Goal: Task Accomplishment & Management: Complete application form

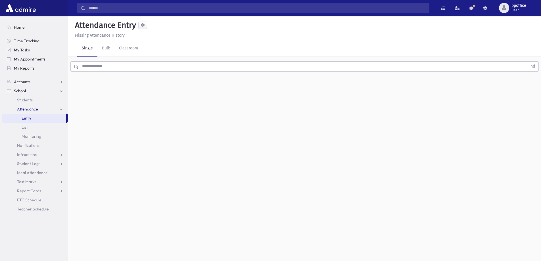
click at [34, 118] on link "Entry" at bounding box center [34, 118] width 64 height 9
click at [96, 66] on input "text" at bounding box center [302, 66] width 446 height 10
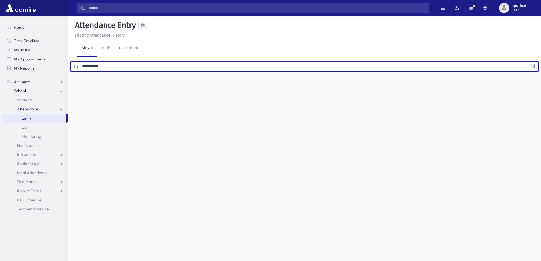
click at [524, 62] on button "Find" at bounding box center [531, 67] width 14 height 10
drag, startPoint x: 104, startPoint y: 66, endPoint x: 74, endPoint y: 66, distance: 30.1
click at [74, 66] on div "**********" at bounding box center [304, 66] width 469 height 10
type input "*****"
click at [524, 62] on button "Find" at bounding box center [531, 67] width 14 height 10
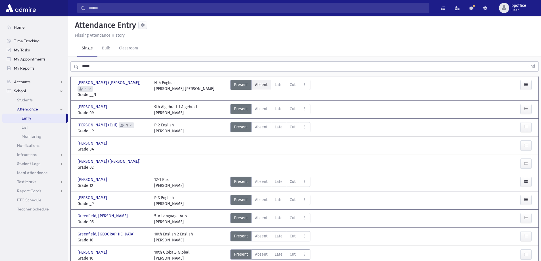
click at [264, 86] on span "Absent" at bounding box center [261, 85] width 13 height 6
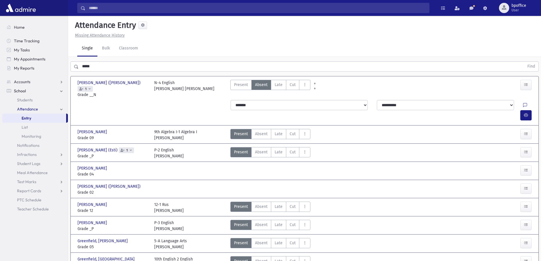
drag, startPoint x: 27, startPoint y: 118, endPoint x: 60, endPoint y: 99, distance: 37.8
click at [27, 118] on span "Entry" at bounding box center [27, 118] width 10 height 5
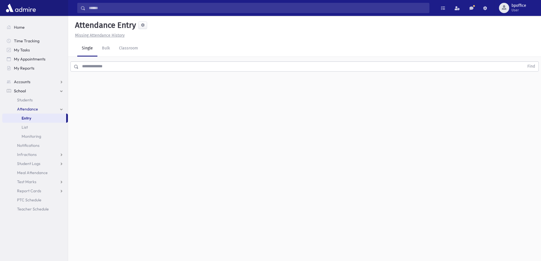
click at [99, 64] on input "text" at bounding box center [302, 66] width 446 height 10
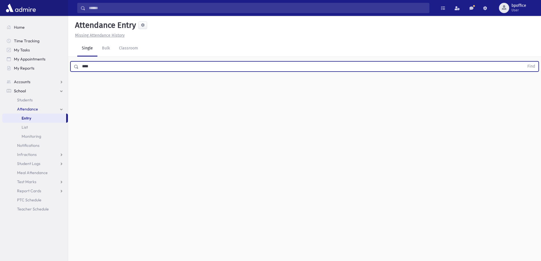
type input "****"
click at [524, 62] on button "Find" at bounding box center [531, 67] width 14 height 10
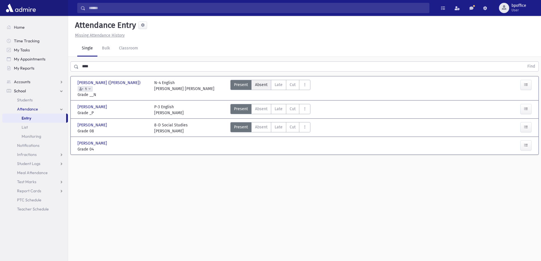
click at [264, 88] on label "Absent A" at bounding box center [261, 85] width 20 height 10
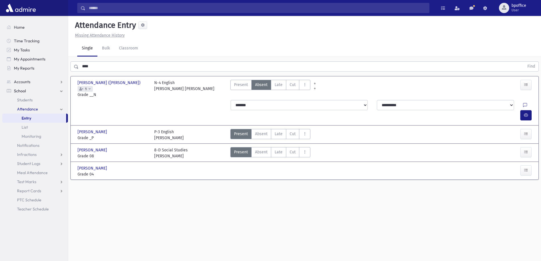
click at [41, 119] on link "Entry" at bounding box center [34, 118] width 64 height 9
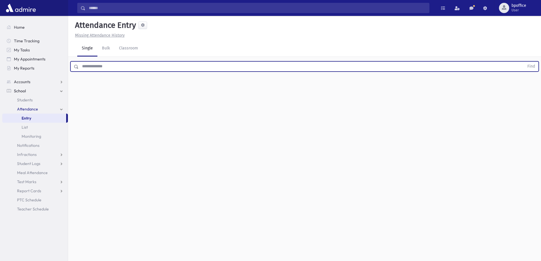
click at [83, 66] on input "text" at bounding box center [302, 66] width 446 height 10
type input "*******"
click at [524, 62] on button "Find" at bounding box center [531, 67] width 14 height 10
click at [260, 83] on span "Absent" at bounding box center [261, 85] width 13 height 6
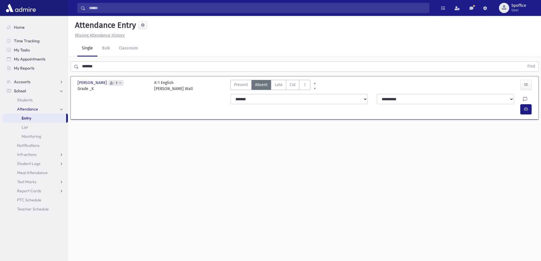
click at [32, 121] on link "Entry" at bounding box center [34, 118] width 64 height 9
click at [95, 66] on input "text" at bounding box center [302, 66] width 446 height 10
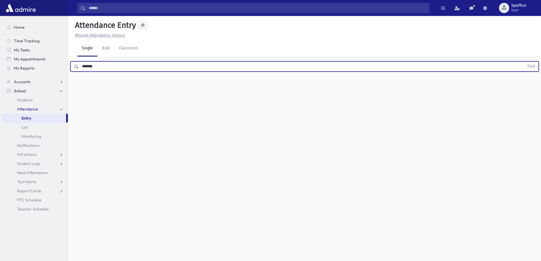
type input "*******"
click at [524, 62] on button "Find" at bounding box center [531, 67] width 14 height 10
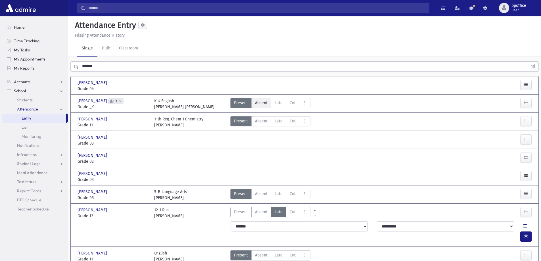
click at [263, 105] on span "Absent" at bounding box center [261, 103] width 13 height 6
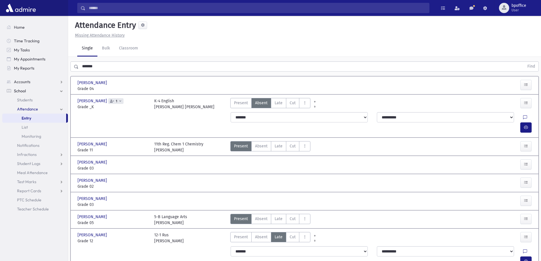
click at [36, 117] on link "Entry" at bounding box center [34, 118] width 64 height 9
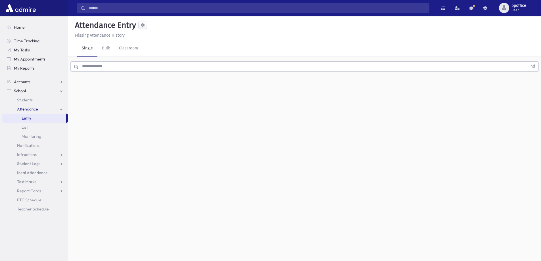
click at [49, 117] on link "Entry" at bounding box center [34, 118] width 64 height 9
click at [100, 65] on input "text" at bounding box center [302, 66] width 446 height 10
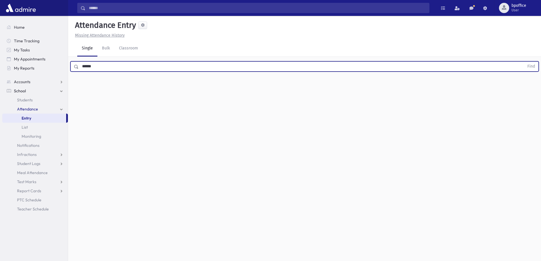
type input "******"
click at [524, 62] on button "Find" at bounding box center [531, 67] width 14 height 10
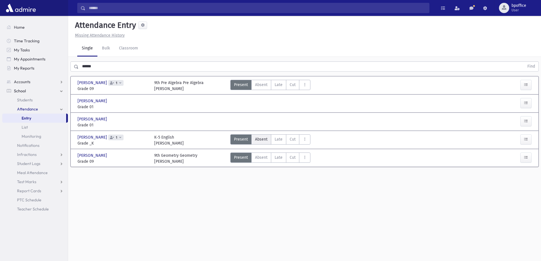
click at [261, 139] on span "Absent" at bounding box center [261, 139] width 13 height 6
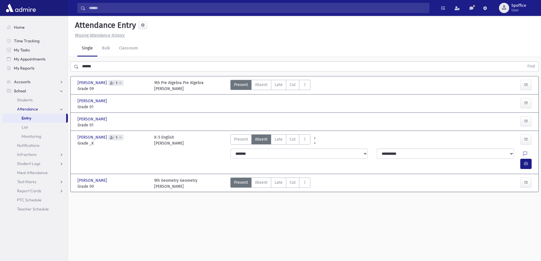
click at [42, 119] on link "Entry" at bounding box center [34, 118] width 64 height 9
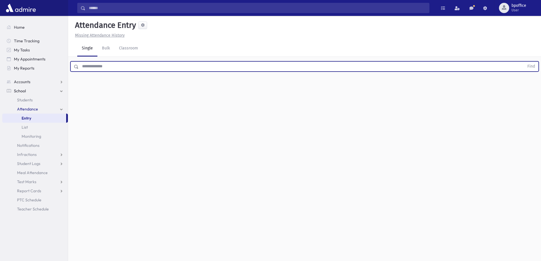
click at [100, 65] on input "text" at bounding box center [302, 66] width 446 height 10
type input "*******"
click at [524, 62] on button "Find" at bounding box center [531, 67] width 14 height 10
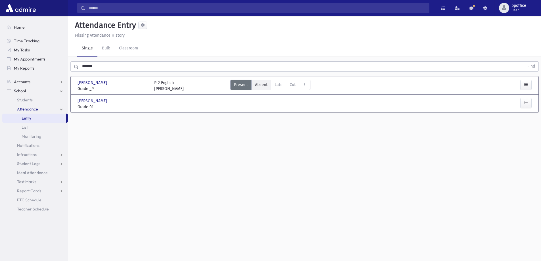
click at [260, 85] on span "Absent" at bounding box center [261, 85] width 13 height 6
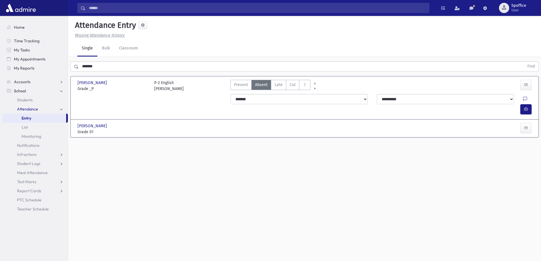
click at [39, 118] on link "Entry" at bounding box center [34, 118] width 64 height 9
